Goal: Task Accomplishment & Management: Use online tool/utility

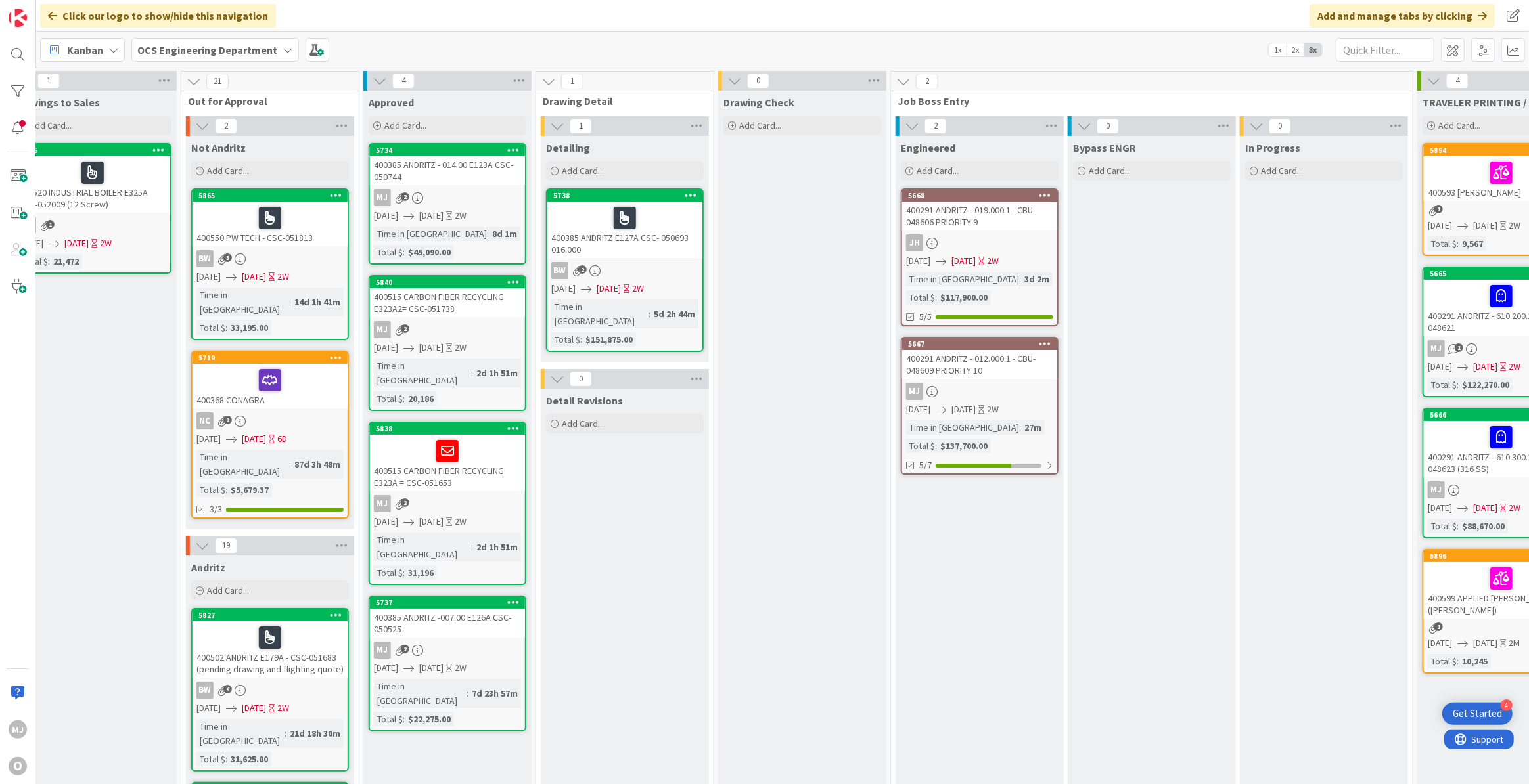
click at [1024, 438] on div "Time in Column : 27m Total $ : $137,700.00" at bounding box center [979, 436] width 147 height 33
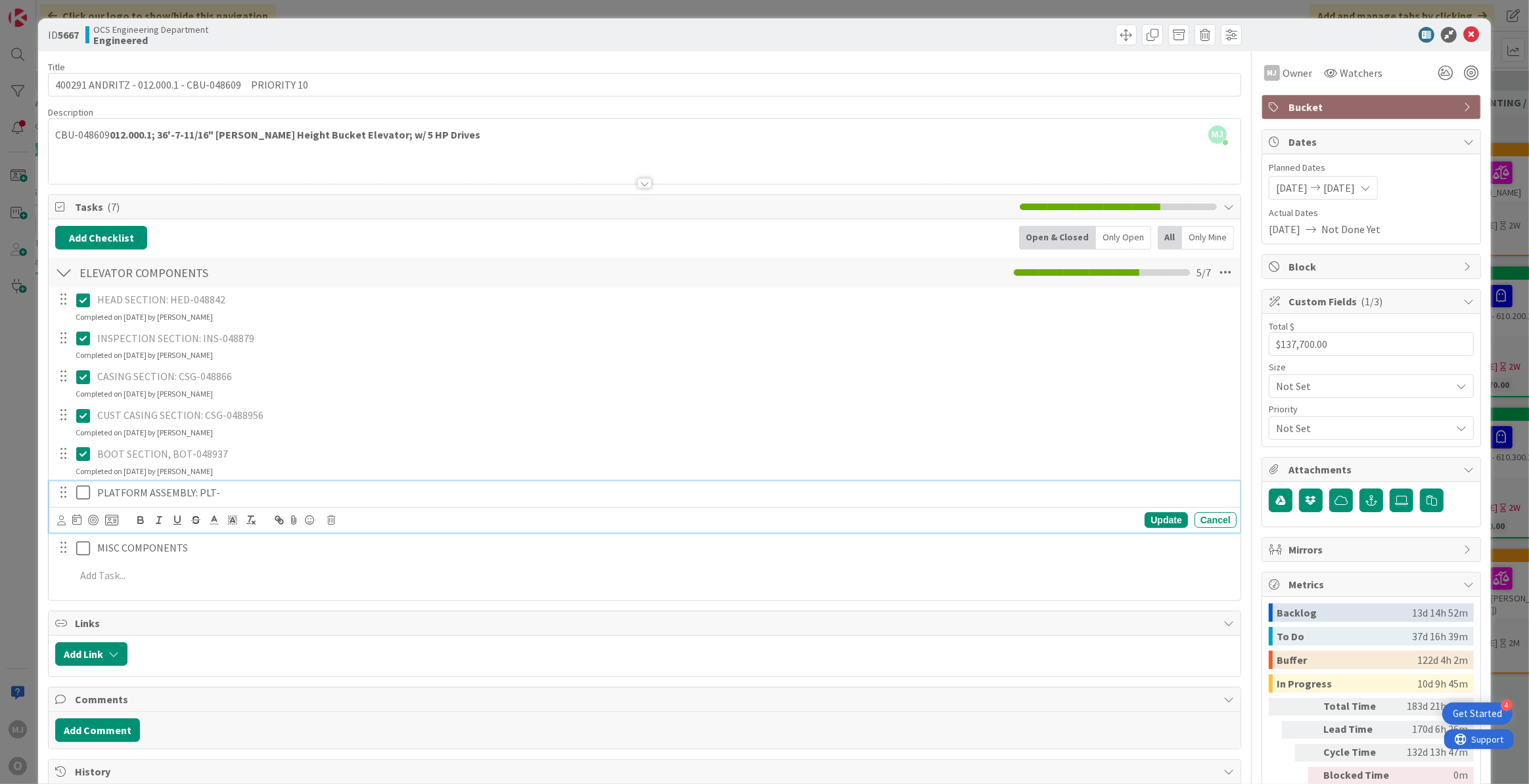
click at [219, 490] on p "PLATFORM ASSEMBLY: PLT-" at bounding box center [664, 492] width 1134 height 15
click at [214, 490] on p "PLATFORM ASSEMBLY: PLT-" at bounding box center [664, 492] width 1134 height 15
click at [78, 494] on icon at bounding box center [86, 492] width 20 height 16
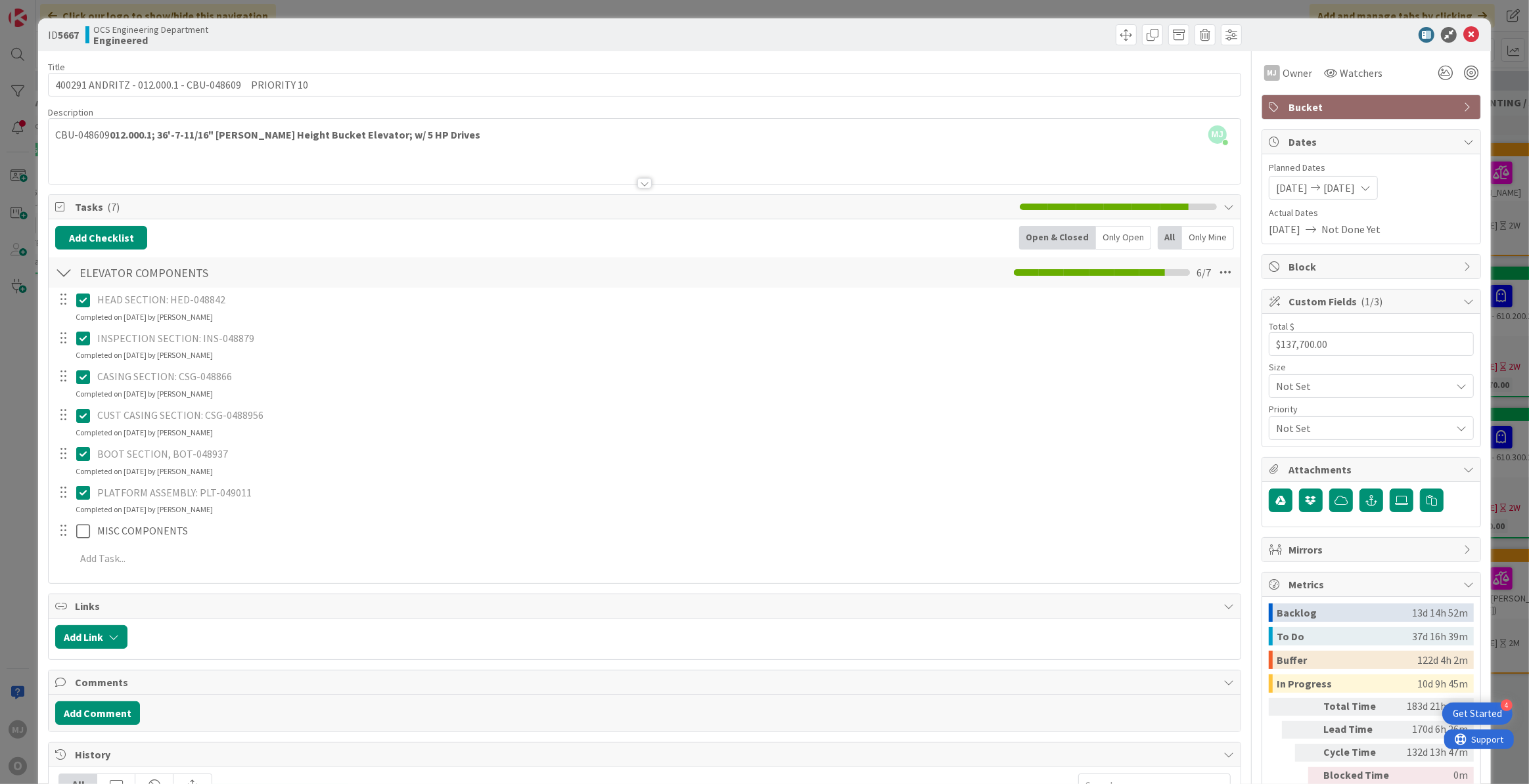
click at [63, 527] on div at bounding box center [62, 531] width 17 height 20
click at [63, 535] on div at bounding box center [62, 531] width 17 height 20
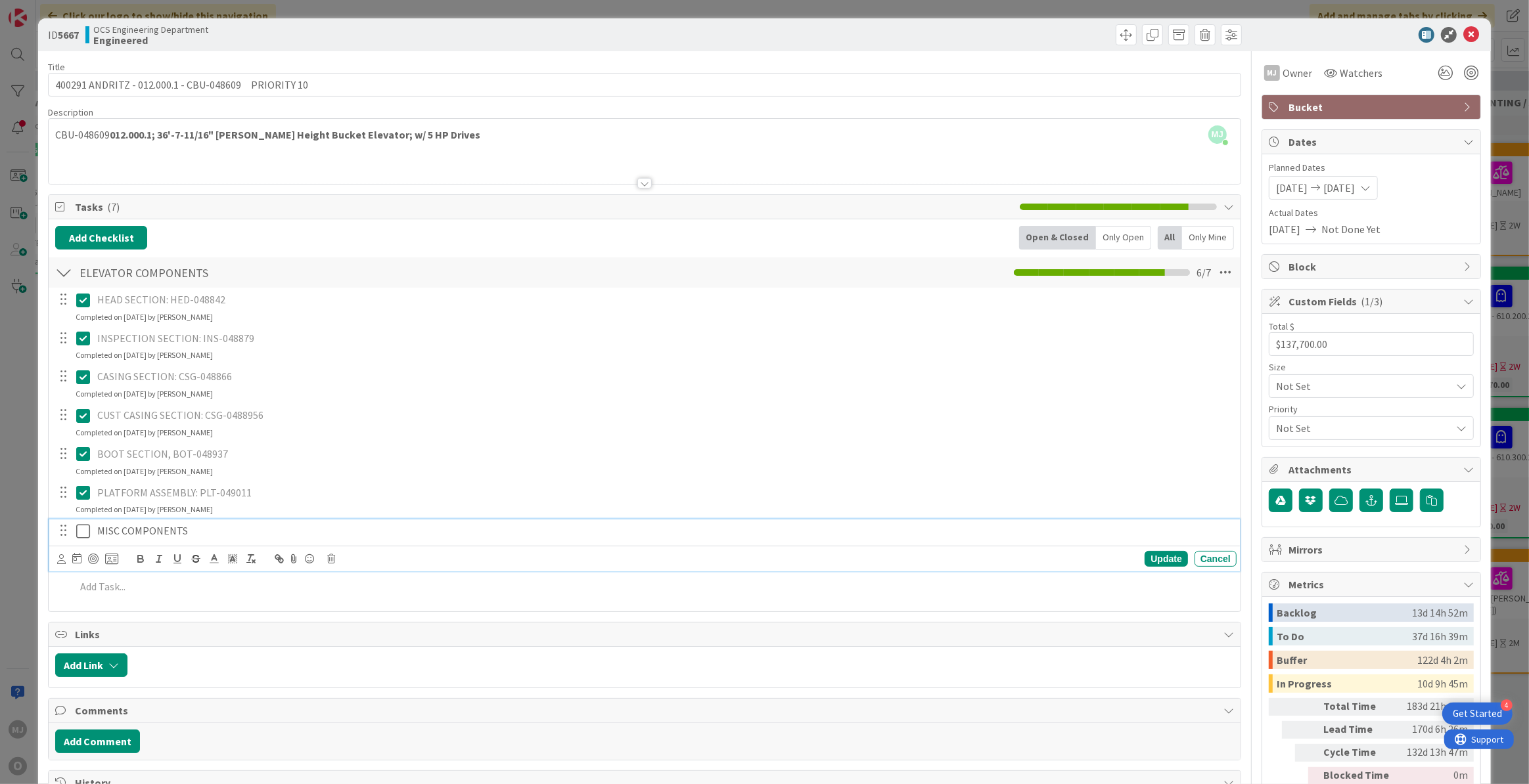
click at [169, 530] on p "MISC COMPONENTS" at bounding box center [664, 530] width 1134 height 15
click at [201, 531] on p "MISC COMPONENTS" at bounding box center [664, 530] width 1134 height 15
click at [329, 558] on icon at bounding box center [331, 559] width 8 height 9
click at [351, 614] on div "Delete" at bounding box center [364, 615] width 48 height 24
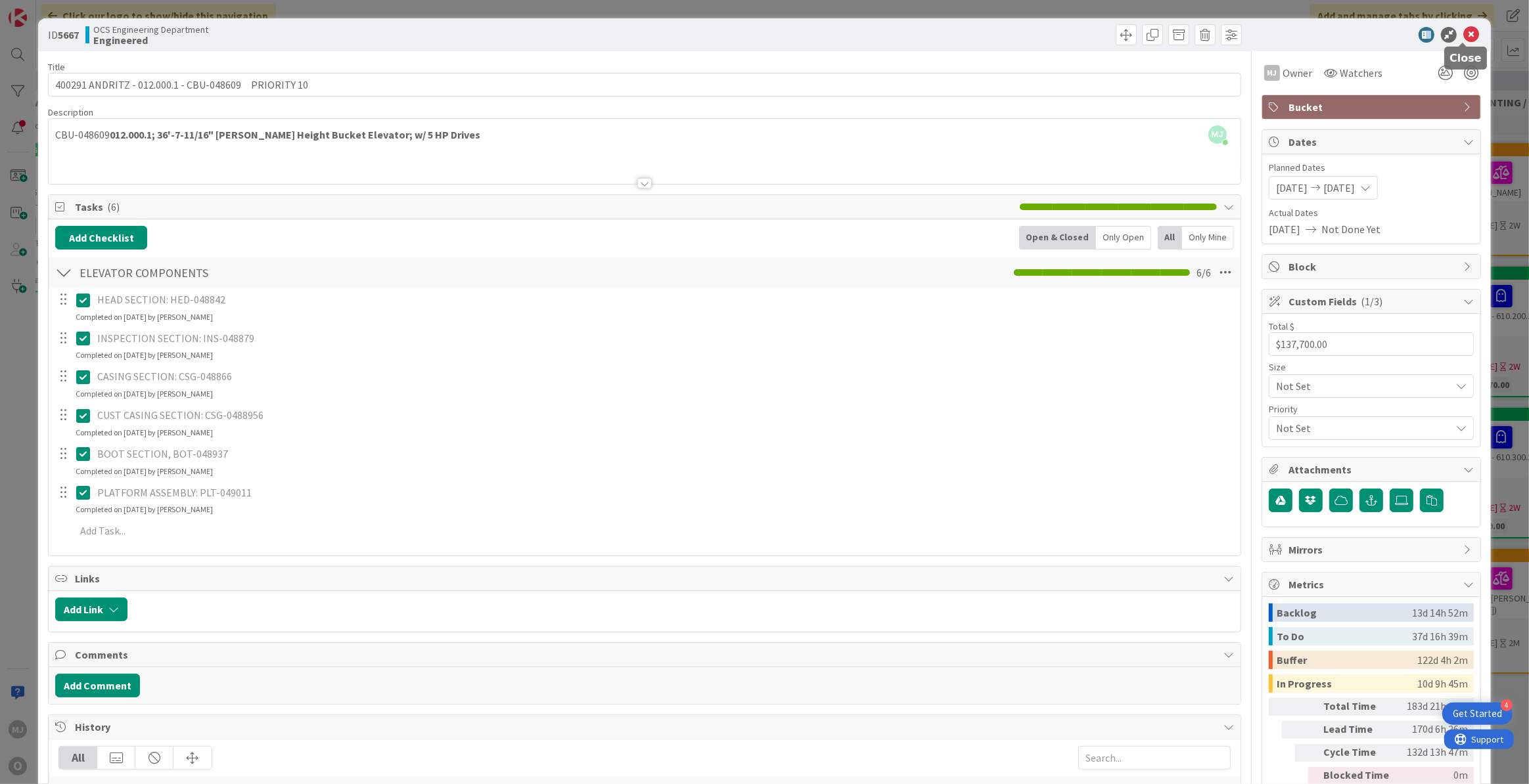
click at [1464, 37] on icon at bounding box center [1471, 35] width 16 height 16
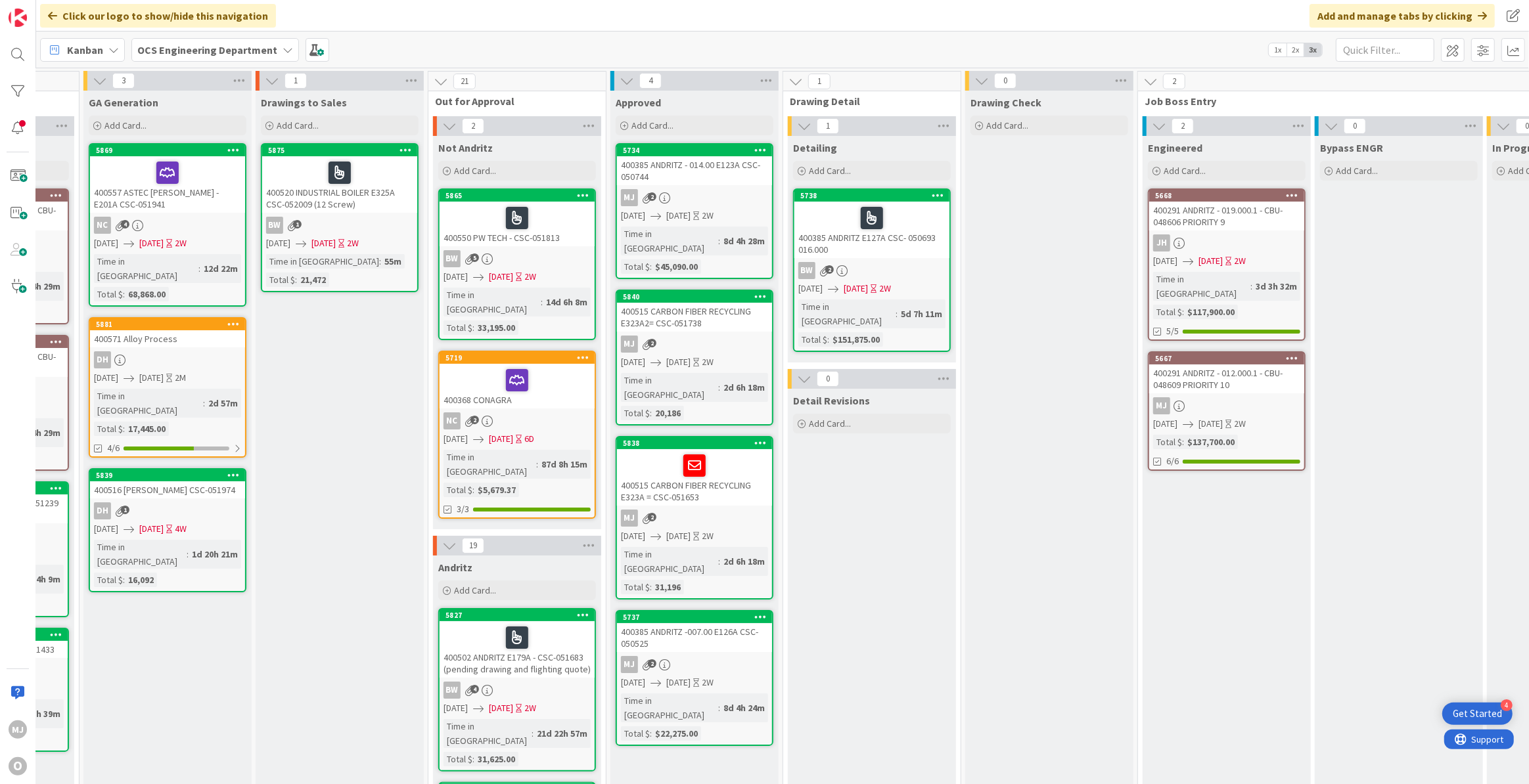
scroll to position [0, 488]
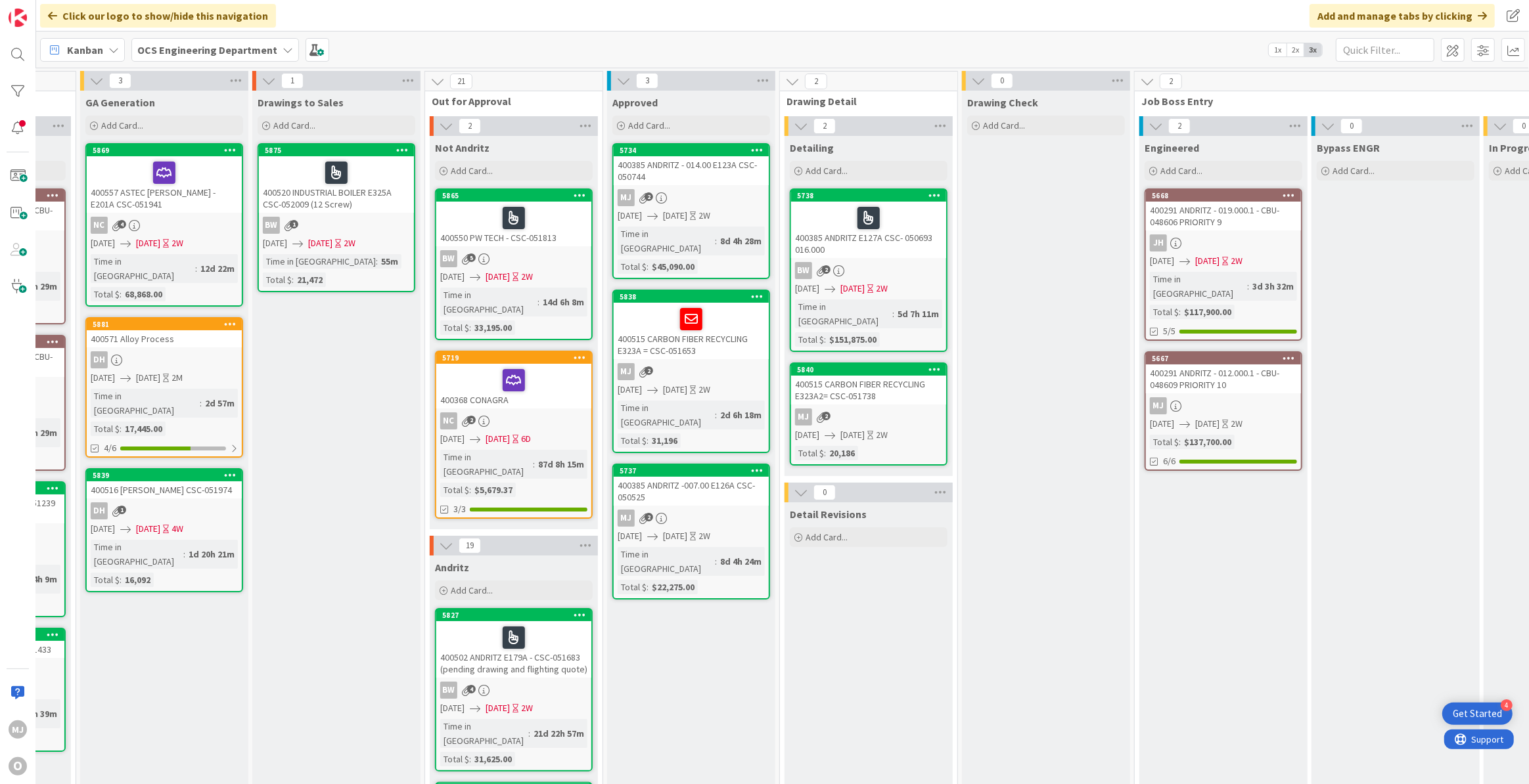
drag, startPoint x: 1050, startPoint y: 14, endPoint x: 925, endPoint y: 18, distance: 125.1
click at [925, 18] on div "Click our logo to show/hide this navigation Add and manage tabs by clicking" at bounding box center [782, 16] width 1492 height 32
click at [770, 26] on div "Click our logo to show/hide this navigation Add and manage tabs by clicking" at bounding box center [782, 16] width 1492 height 32
drag, startPoint x: 763, startPoint y: 19, endPoint x: 723, endPoint y: 19, distance: 40.0
click at [723, 19] on div "Click our logo to show/hide this navigation Add and manage tabs by clicking" at bounding box center [782, 16] width 1492 height 32
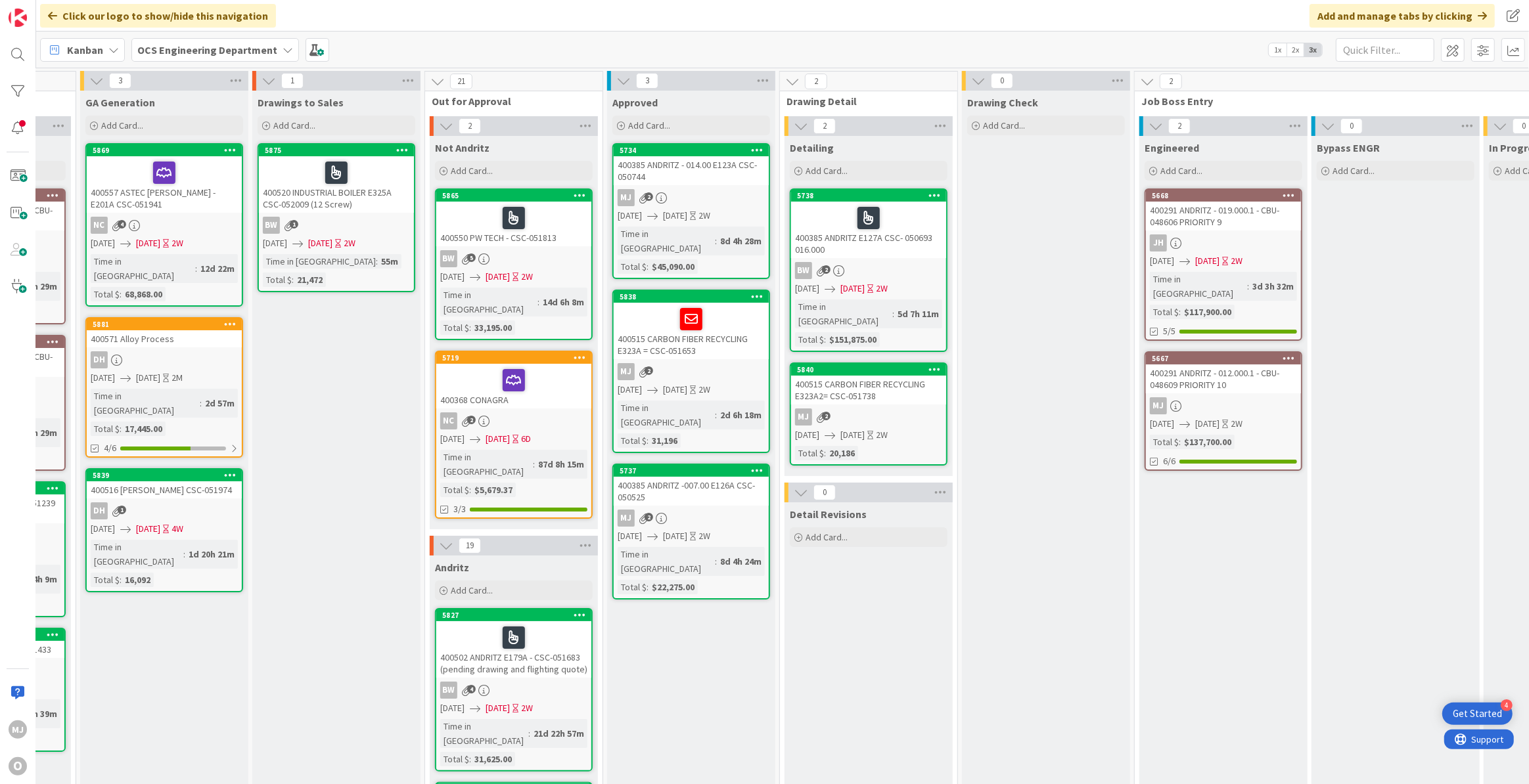
drag, startPoint x: 764, startPoint y: 19, endPoint x: 731, endPoint y: 4, distance: 36.2
click at [731, 4] on div "Click our logo to show/hide this navigation Add and manage tabs by clicking" at bounding box center [782, 16] width 1492 height 32
click at [1058, 32] on div "Click our logo to show/hide this navigation Add and manage tabs by clicking Kan…" at bounding box center [782, 392] width 1492 height 784
click at [1070, 24] on div "Click our logo to show/hide this navigation Add and manage tabs by clicking" at bounding box center [782, 16] width 1492 height 32
drag, startPoint x: 1180, startPoint y: 15, endPoint x: 1152, endPoint y: 13, distance: 28.1
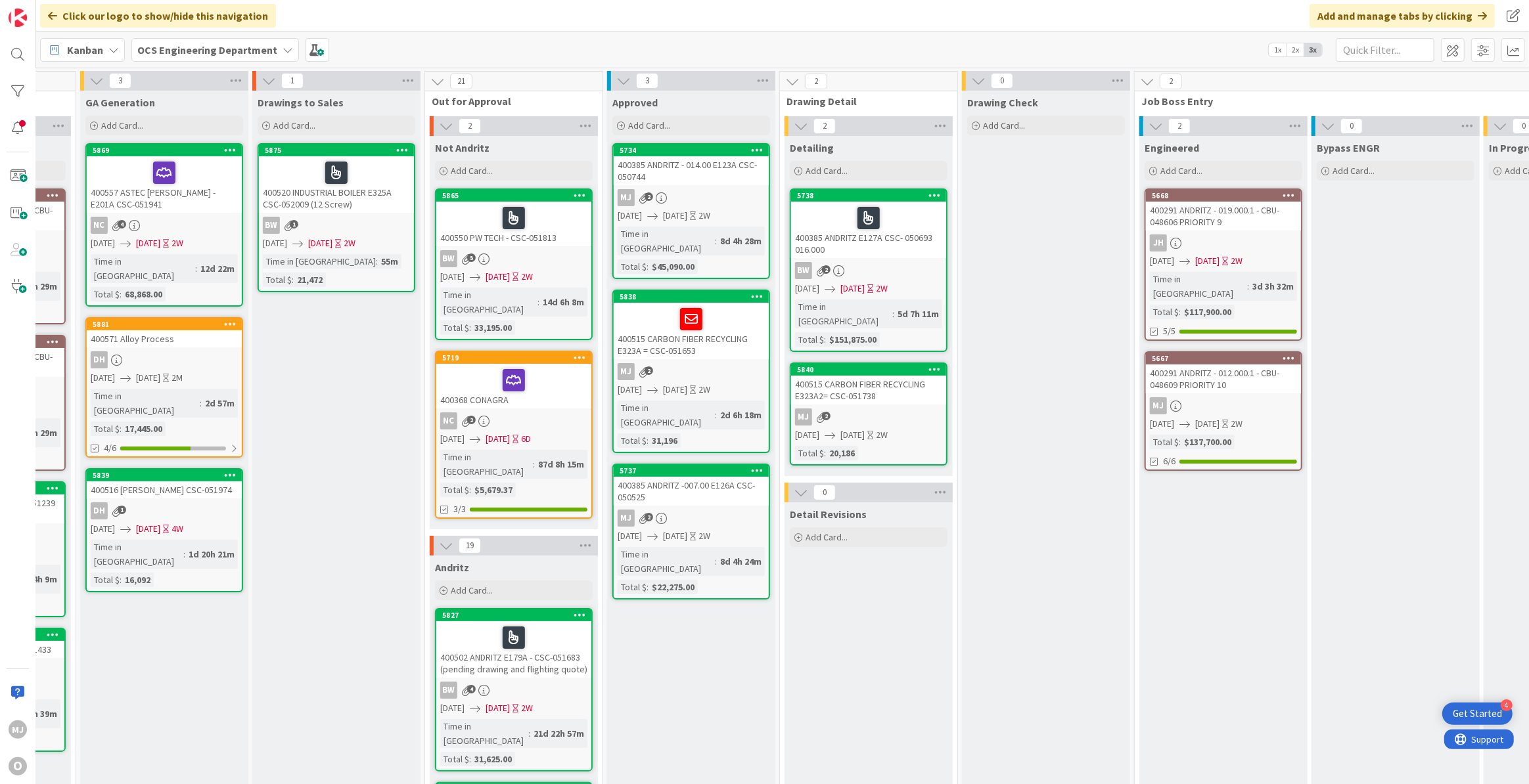
click at [1152, 13] on div "Click our logo to show/hide this navigation Add and manage tabs by clicking" at bounding box center [782, 16] width 1492 height 32
drag, startPoint x: 959, startPoint y: 14, endPoint x: 926, endPoint y: 12, distance: 33.1
click at [927, 12] on div "Click our logo to show/hide this navigation Add and manage tabs by clicking" at bounding box center [782, 16] width 1492 height 32
drag, startPoint x: 857, startPoint y: 0, endPoint x: 835, endPoint y: 4, distance: 22.4
click at [835, 4] on div "Click our logo to show/hide this navigation Add and manage tabs by clicking" at bounding box center [782, 16] width 1492 height 32
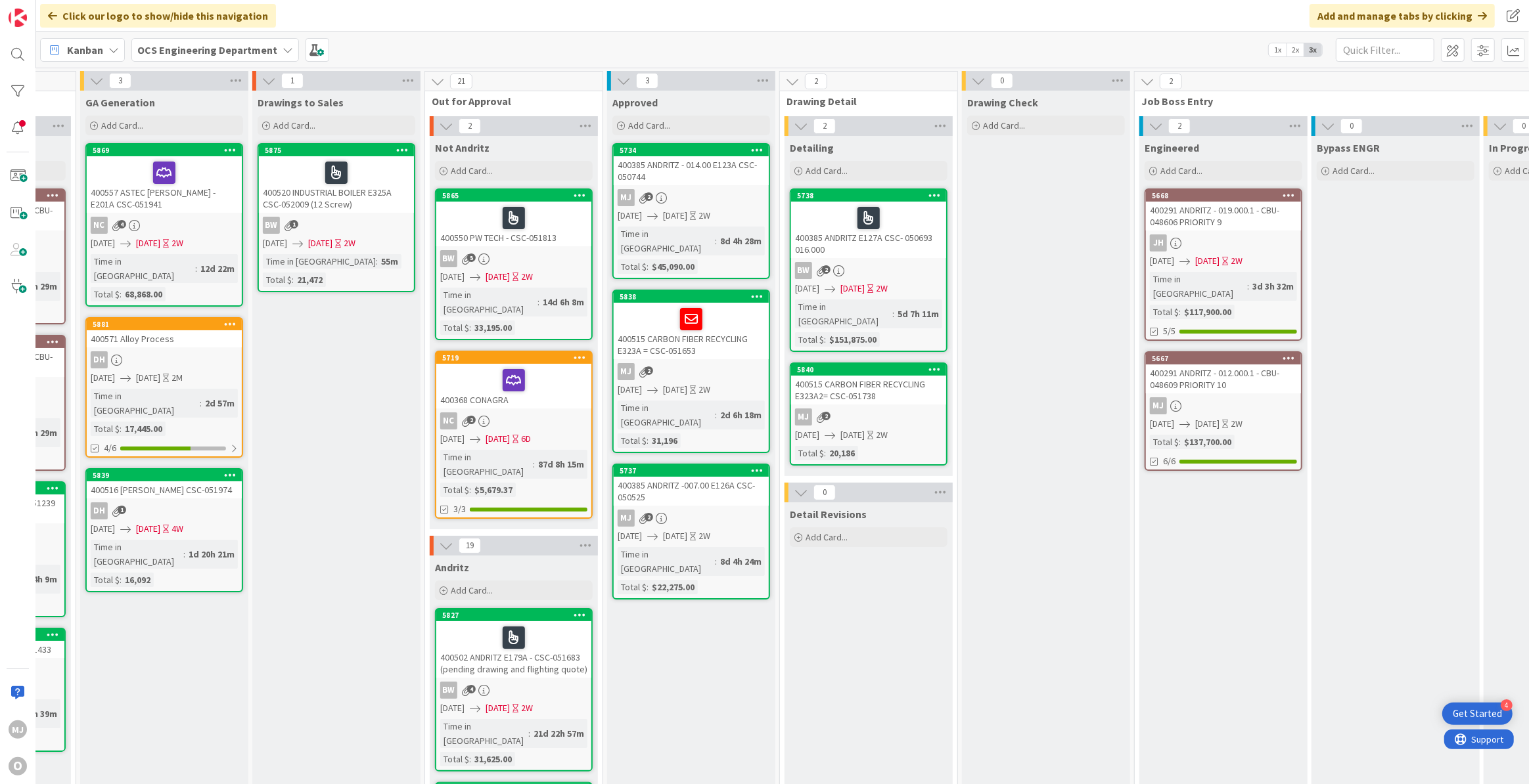
drag, startPoint x: 833, startPoint y: 2, endPoint x: 794, endPoint y: 3, distance: 39.0
click at [794, 3] on div "Click our logo to show/hide this navigation Add and manage tabs by clicking" at bounding box center [782, 16] width 1492 height 32
drag, startPoint x: 735, startPoint y: 13, endPoint x: 649, endPoint y: 7, distance: 86.2
click at [649, 7] on div "Click our logo to show/hide this navigation Add and manage tabs by clicking" at bounding box center [782, 16] width 1492 height 32
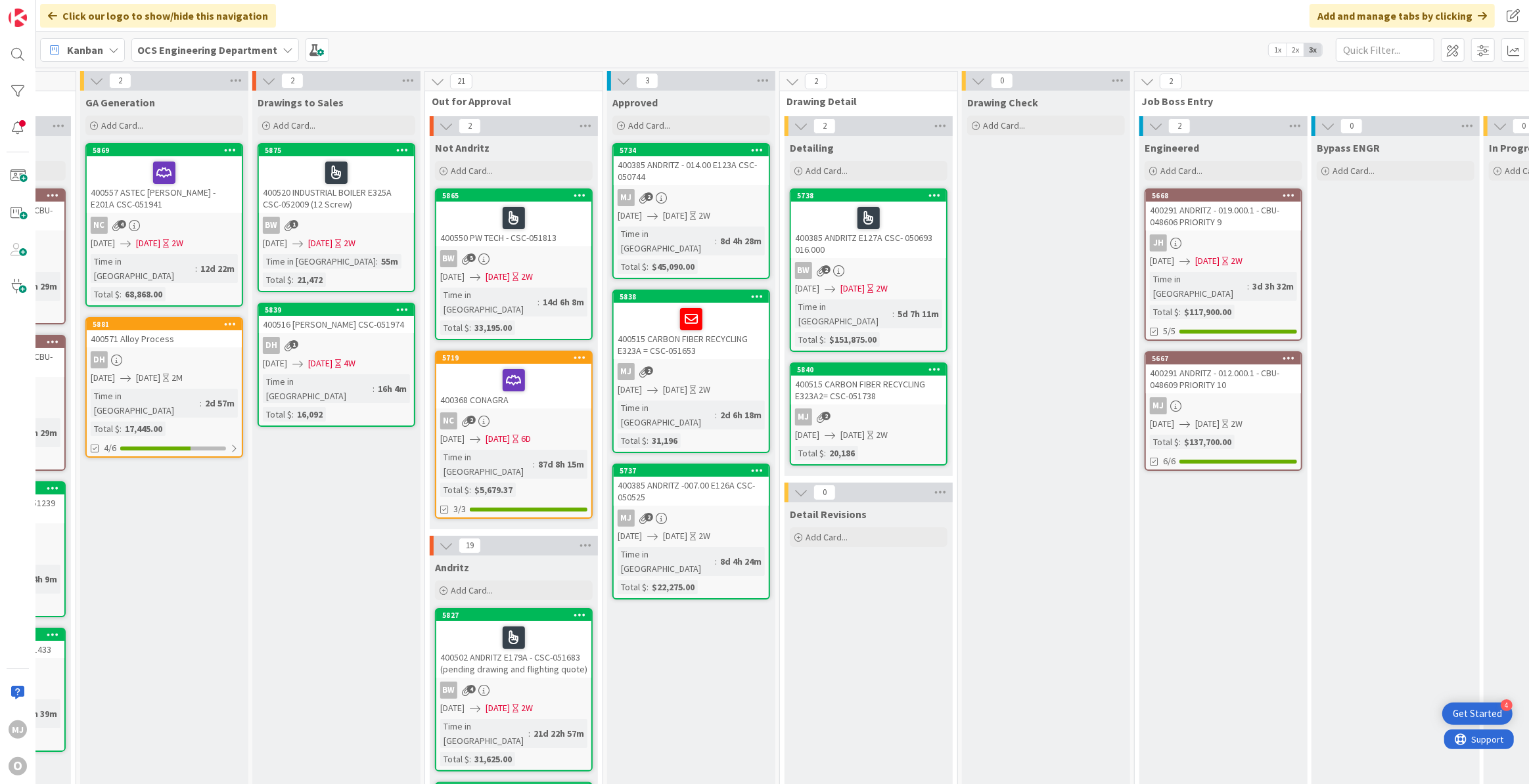
drag, startPoint x: 856, startPoint y: 19, endPoint x: 815, endPoint y: 13, distance: 41.4
click at [811, 13] on div "Click our logo to show/hide this navigation Add and manage tabs by clicking" at bounding box center [782, 16] width 1492 height 32
drag, startPoint x: 621, startPoint y: 25, endPoint x: 552, endPoint y: 23, distance: 69.0
click at [552, 23] on div "Click our logo to show/hide this navigation Add and manage tabs by clicking" at bounding box center [782, 16] width 1492 height 32
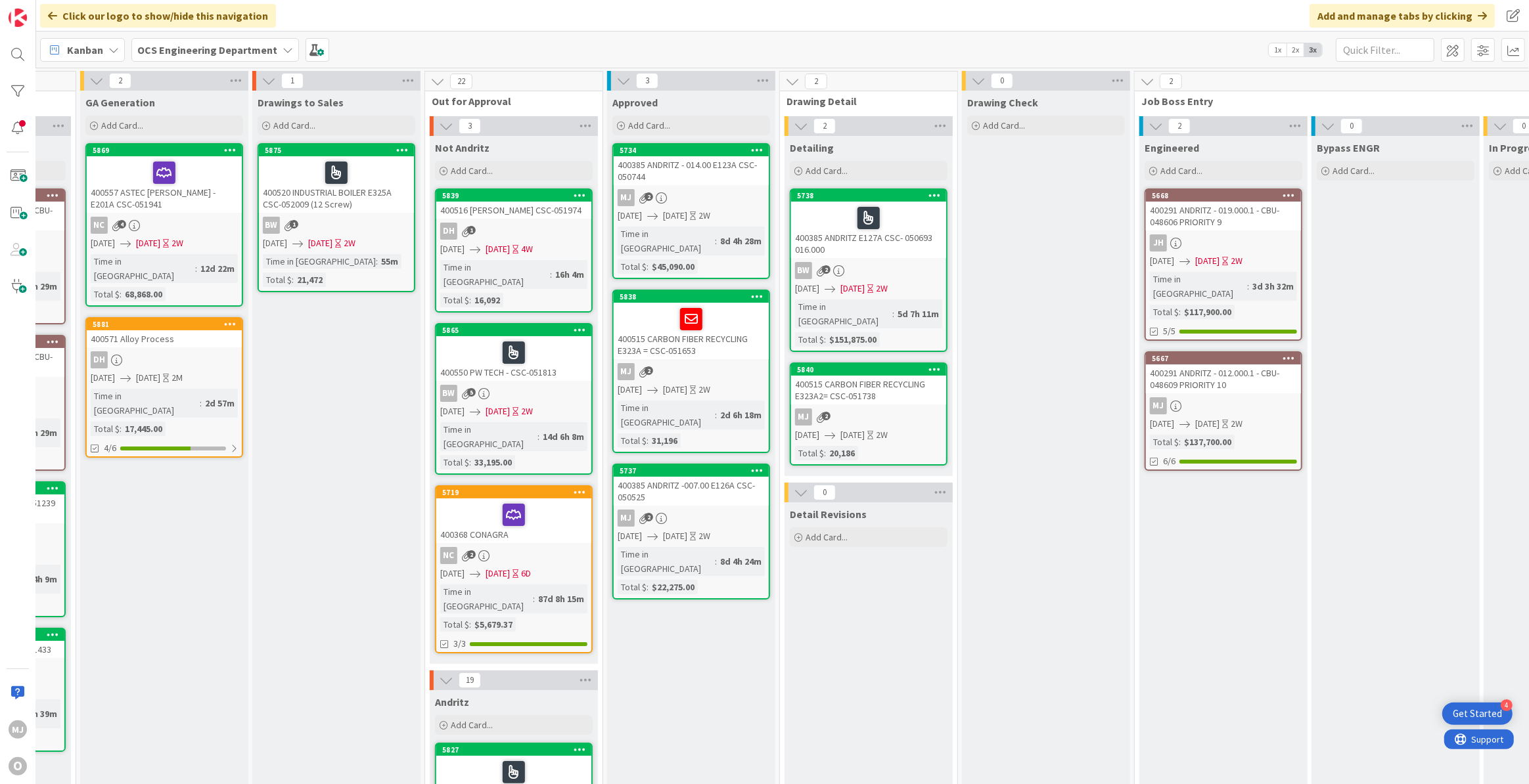
click at [628, 19] on div "Click our logo to show/hide this navigation Add and manage tabs by clicking" at bounding box center [782, 16] width 1492 height 32
